Goal: Task Accomplishment & Management: Manage account settings

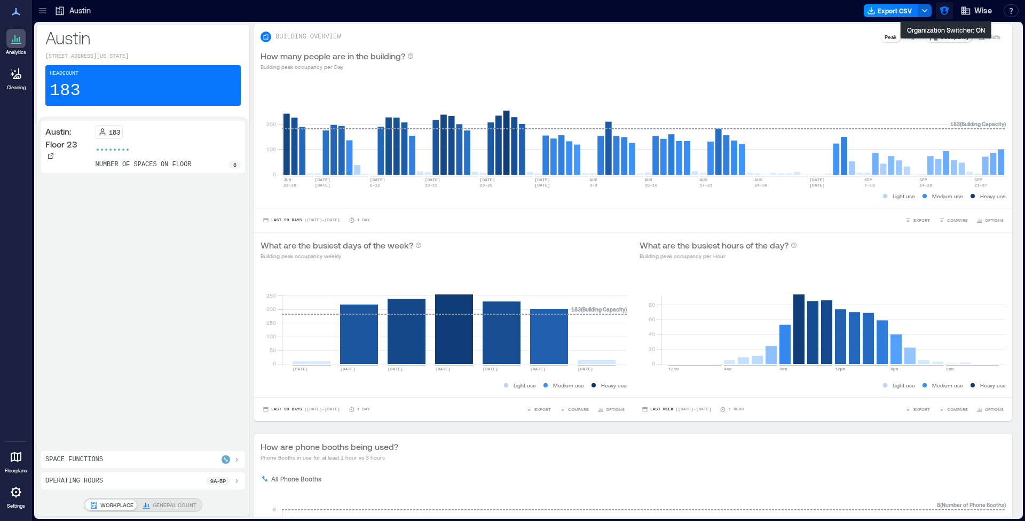
click at [945, 14] on icon "button" at bounding box center [944, 10] width 11 height 11
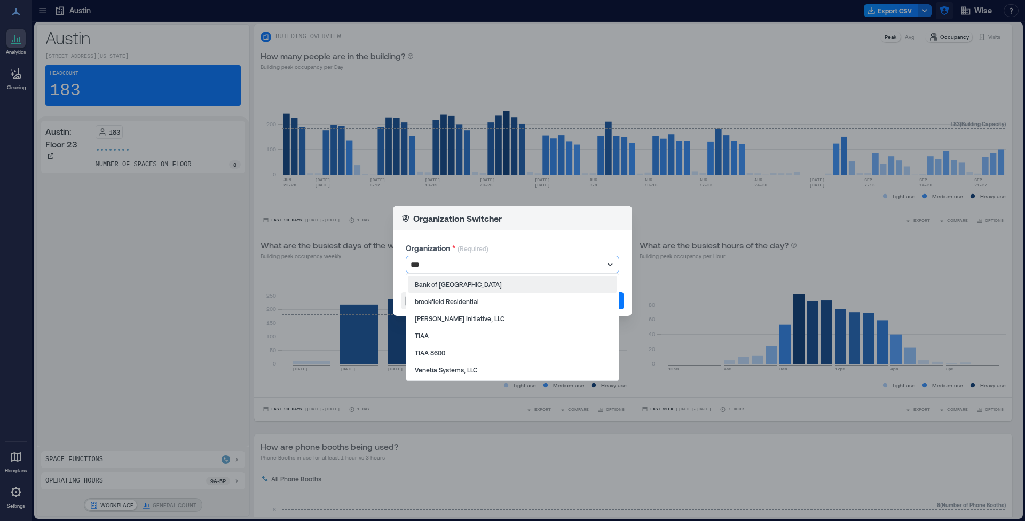
type input "****"
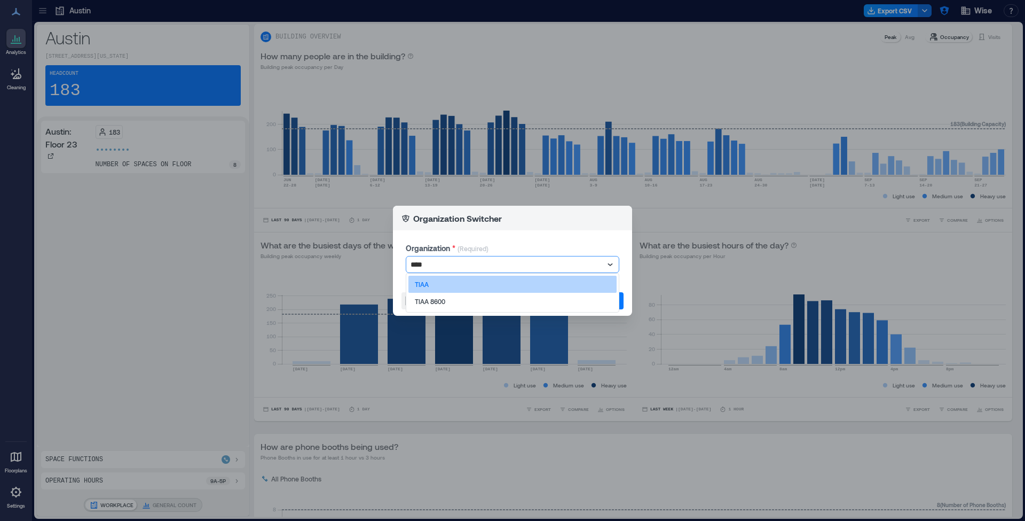
click at [568, 278] on div "TIAA" at bounding box center [513, 284] width 208 height 17
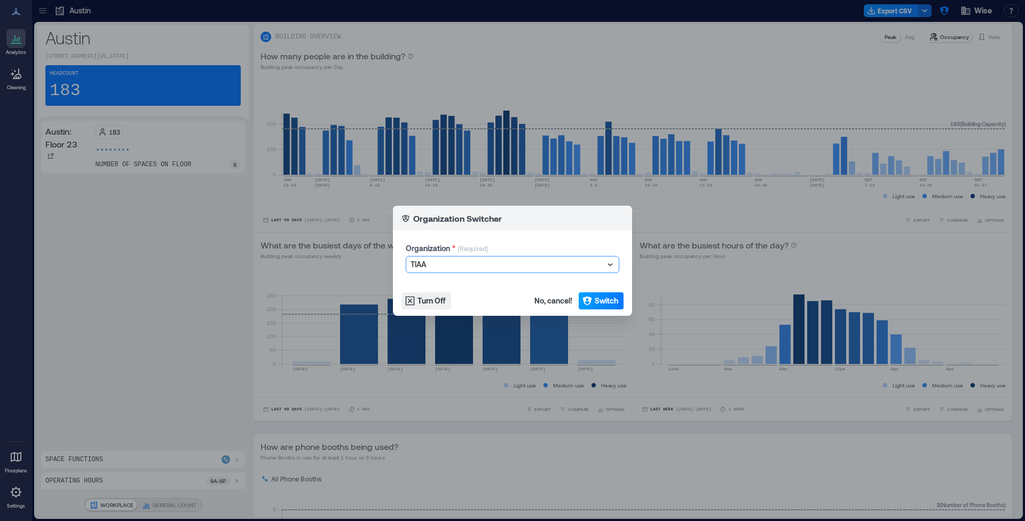
click at [594, 303] on button "Switch" at bounding box center [601, 300] width 45 height 17
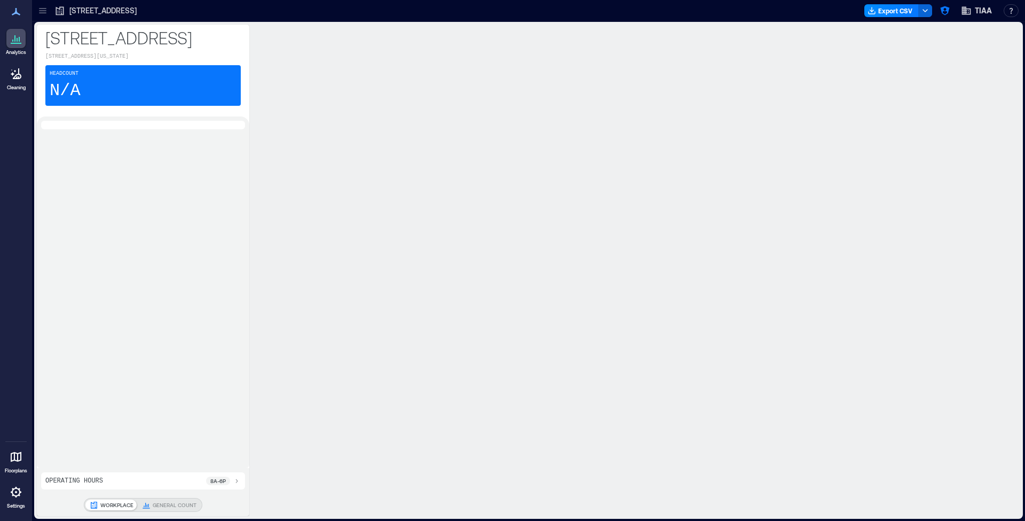
click at [17, 493] on icon at bounding box center [16, 491] width 13 height 13
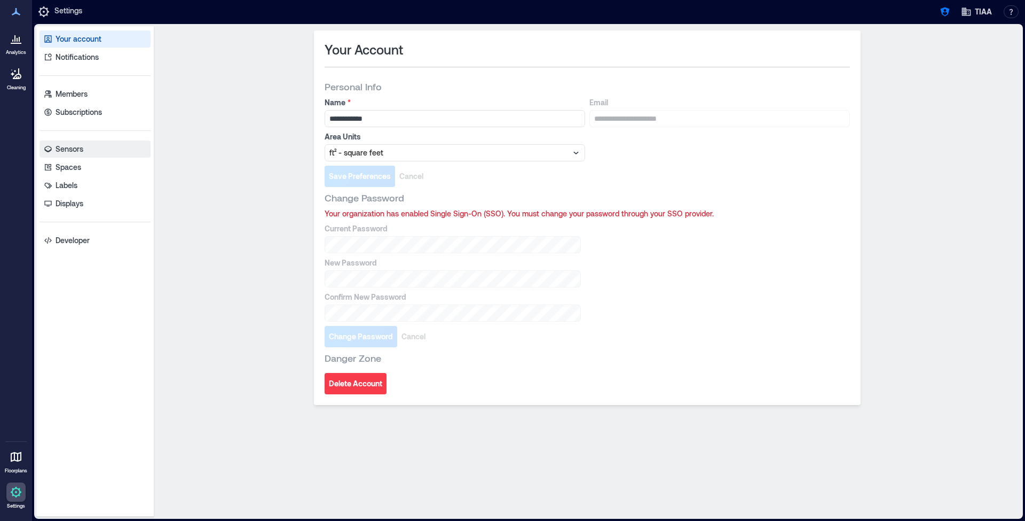
click at [77, 153] on p "Sensors" at bounding box center [70, 149] width 28 height 11
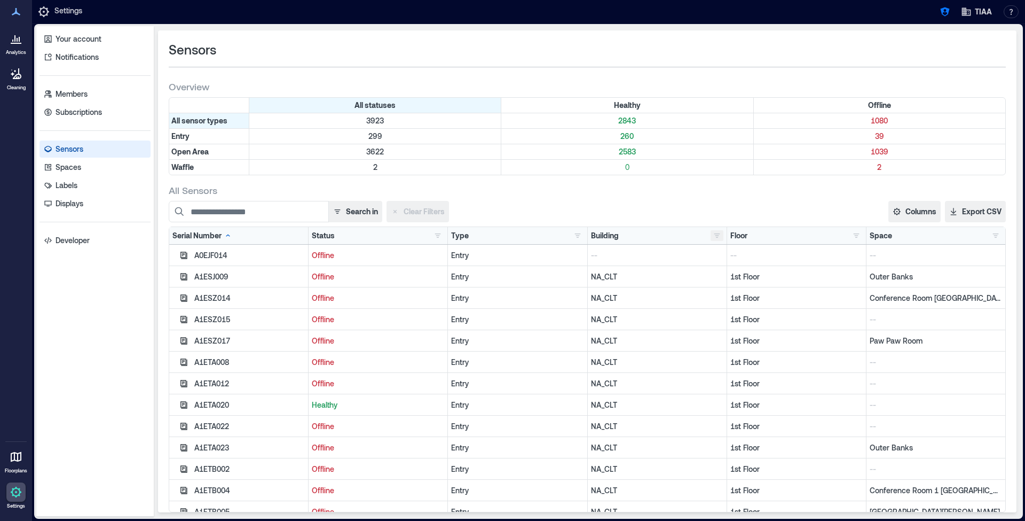
click at [717, 236] on button "button" at bounding box center [717, 235] width 13 height 11
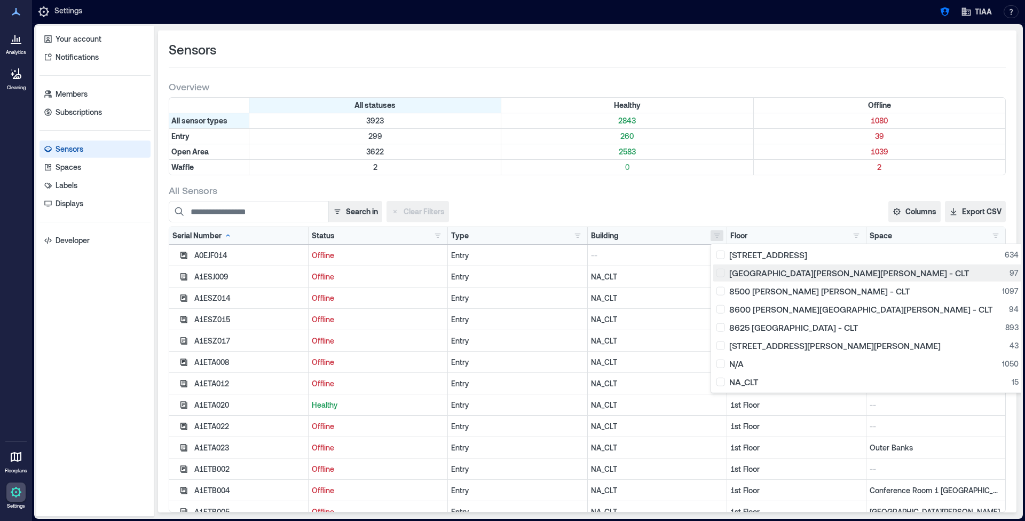
click at [717, 278] on button "[STREET_ADDRESS][PERSON_NAME][PERSON_NAME]" at bounding box center [868, 272] width 309 height 17
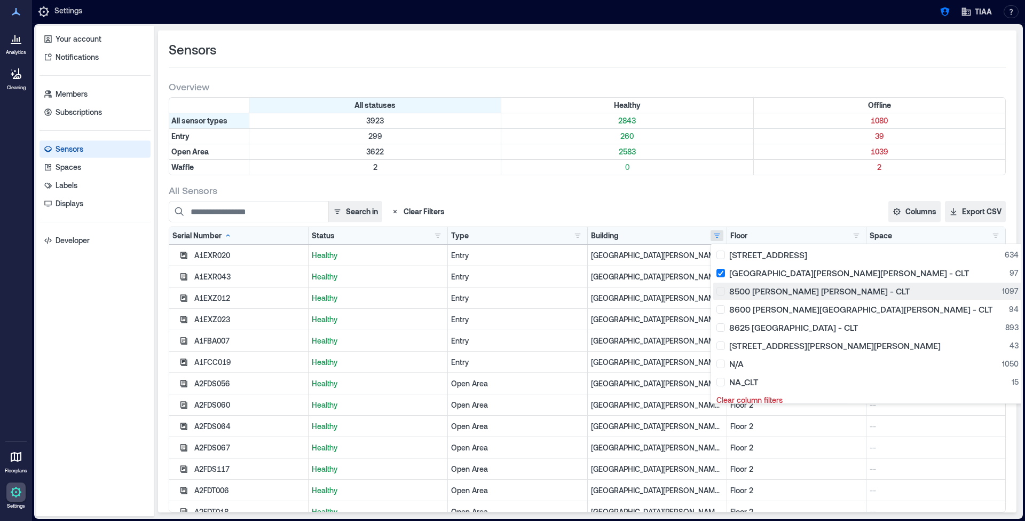
click at [718, 287] on div "8500 [PERSON_NAME] [PERSON_NAME] - CLT 1097" at bounding box center [868, 291] width 302 height 11
click at [719, 305] on div "8600 [PERSON_NAME][GEOGRAPHIC_DATA][PERSON_NAME] - CLT 94" at bounding box center [868, 309] width 302 height 11
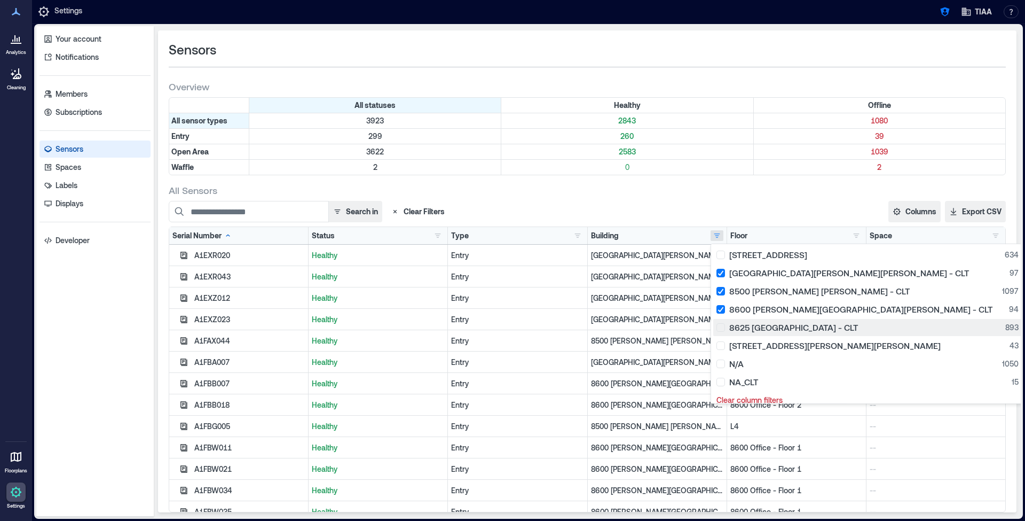
click at [722, 324] on div "8625 [GEOGRAPHIC_DATA] - CLT 893" at bounding box center [868, 327] width 302 height 11
click at [722, 343] on div "[STREET_ADDRESS][PERSON_NAME][PERSON_NAME]" at bounding box center [868, 345] width 302 height 11
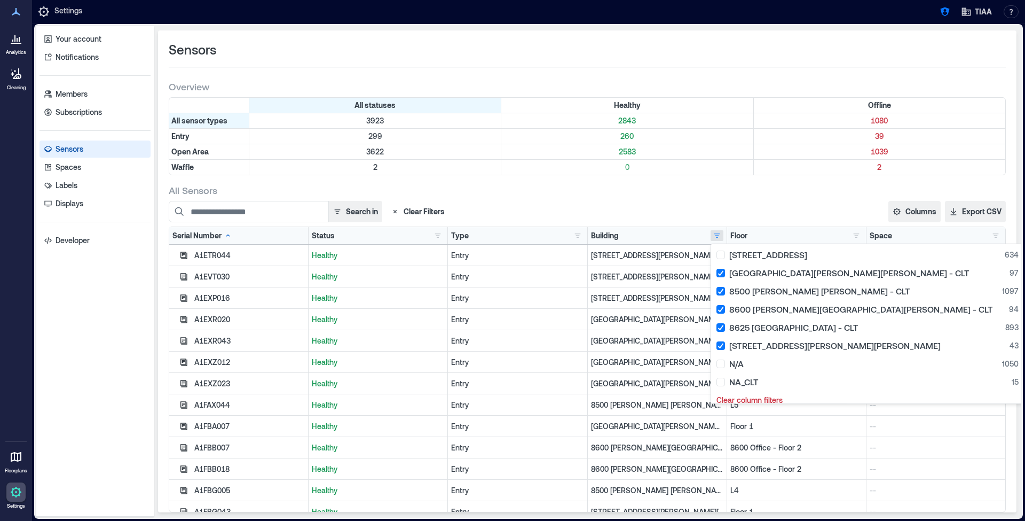
click at [810, 60] on div "Sensors" at bounding box center [587, 58] width 837 height 35
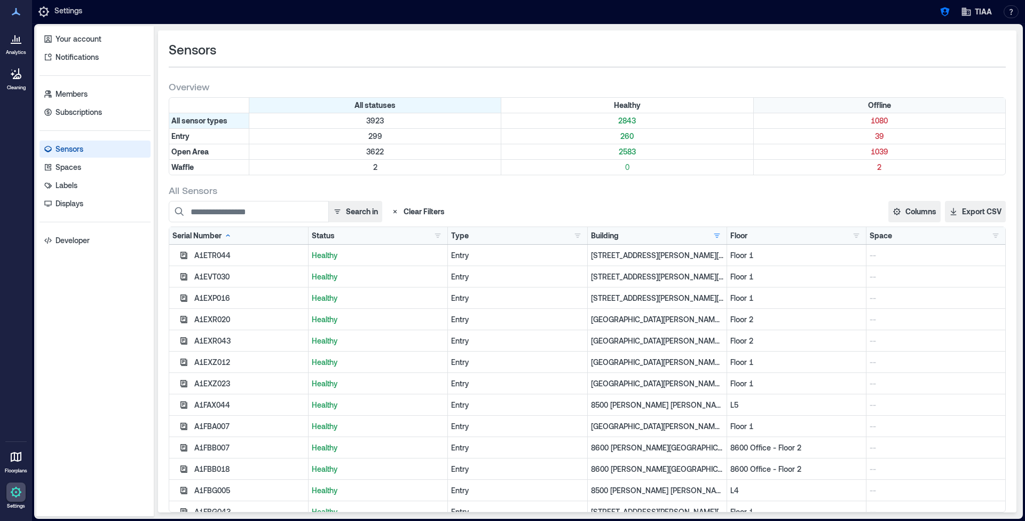
click at [857, 99] on div "Offline" at bounding box center [880, 105] width 252 height 15
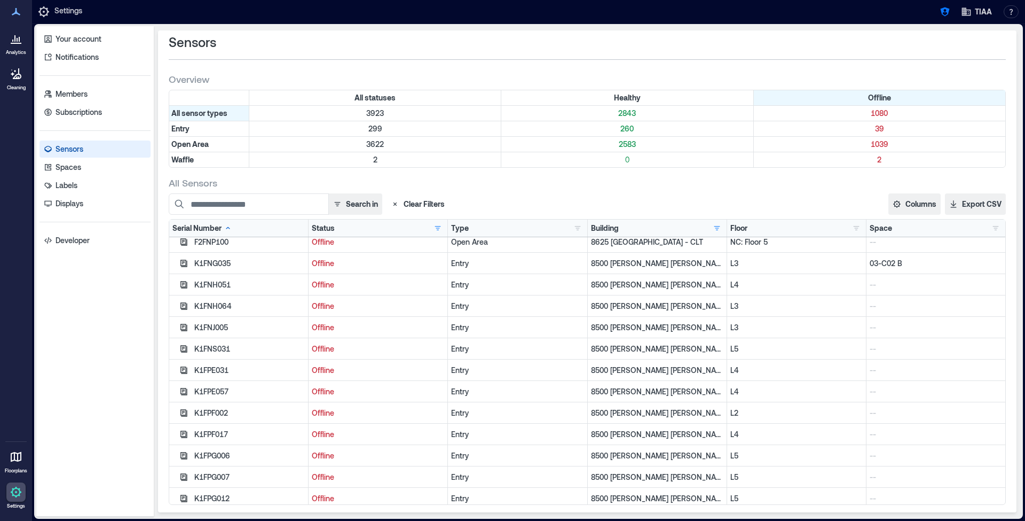
scroll to position [53, 0]
